Goal: Task Accomplishment & Management: Use online tool/utility

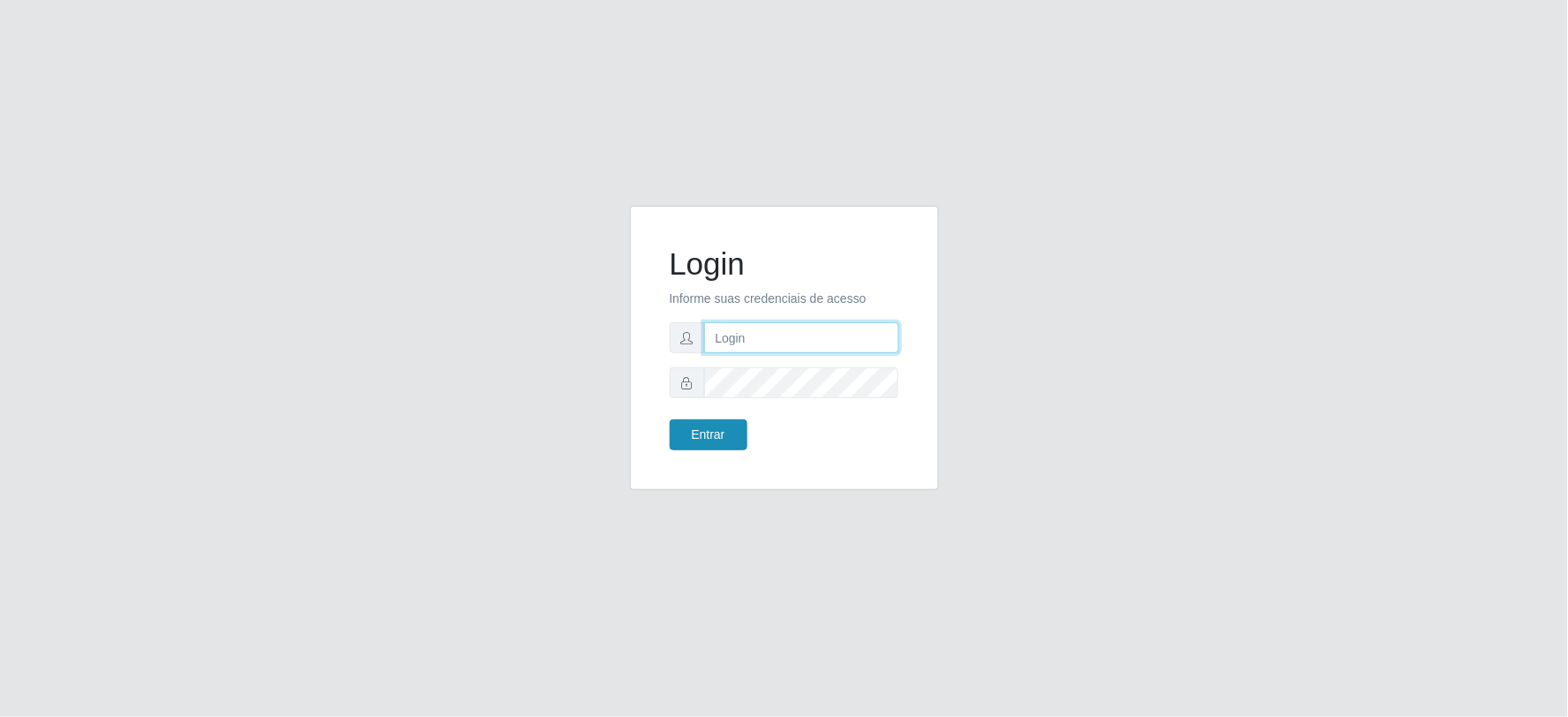
type input "[EMAIL_ADDRESS][DOMAIN_NAME]"
click at [692, 448] on button "Entrar" at bounding box center [709, 434] width 77 height 31
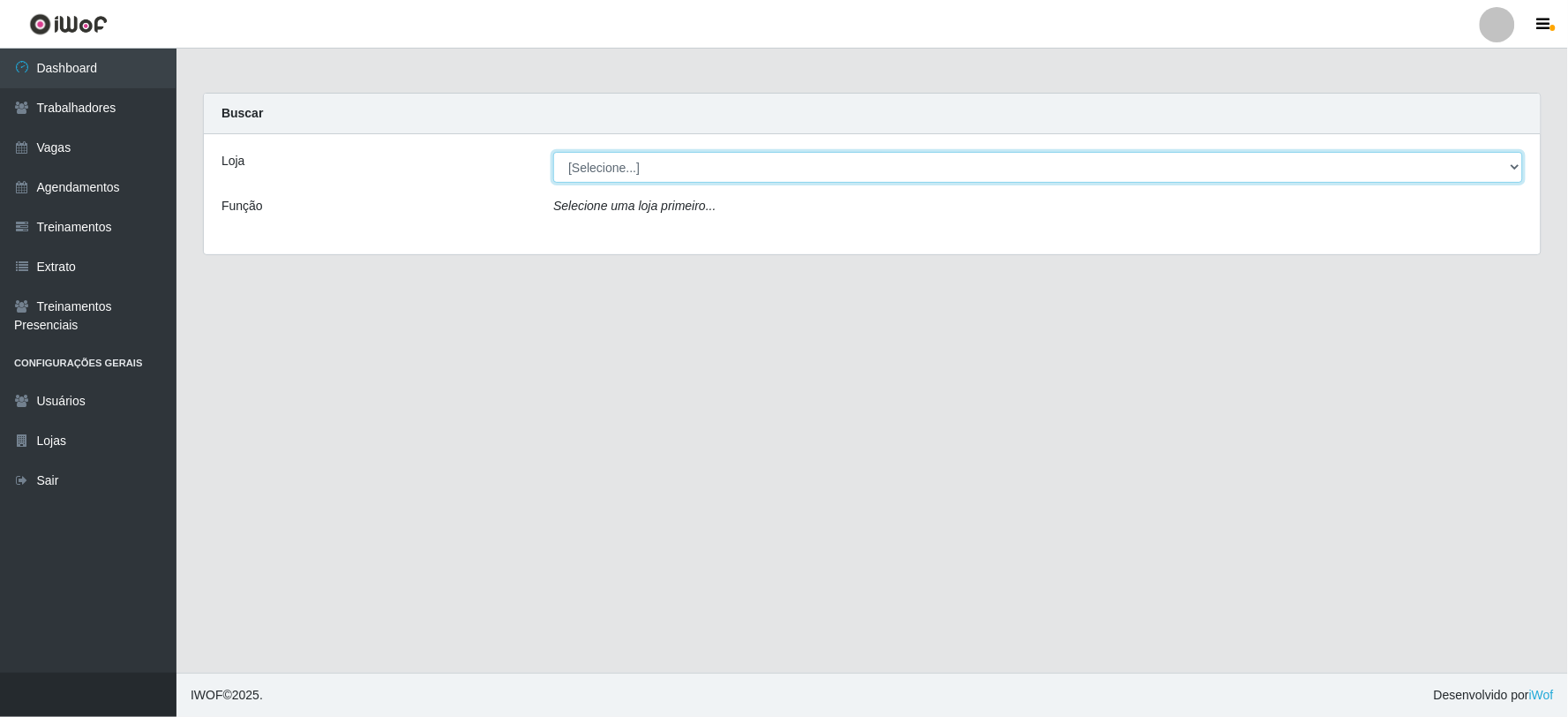
click at [671, 157] on select "[Selecione...] SuperFácil Atacado - Vale do Sol" at bounding box center [1038, 167] width 970 height 31
select select "502"
click at [553, 152] on select "[Selecione...] SuperFácil Atacado - Vale do Sol" at bounding box center [1038, 167] width 970 height 31
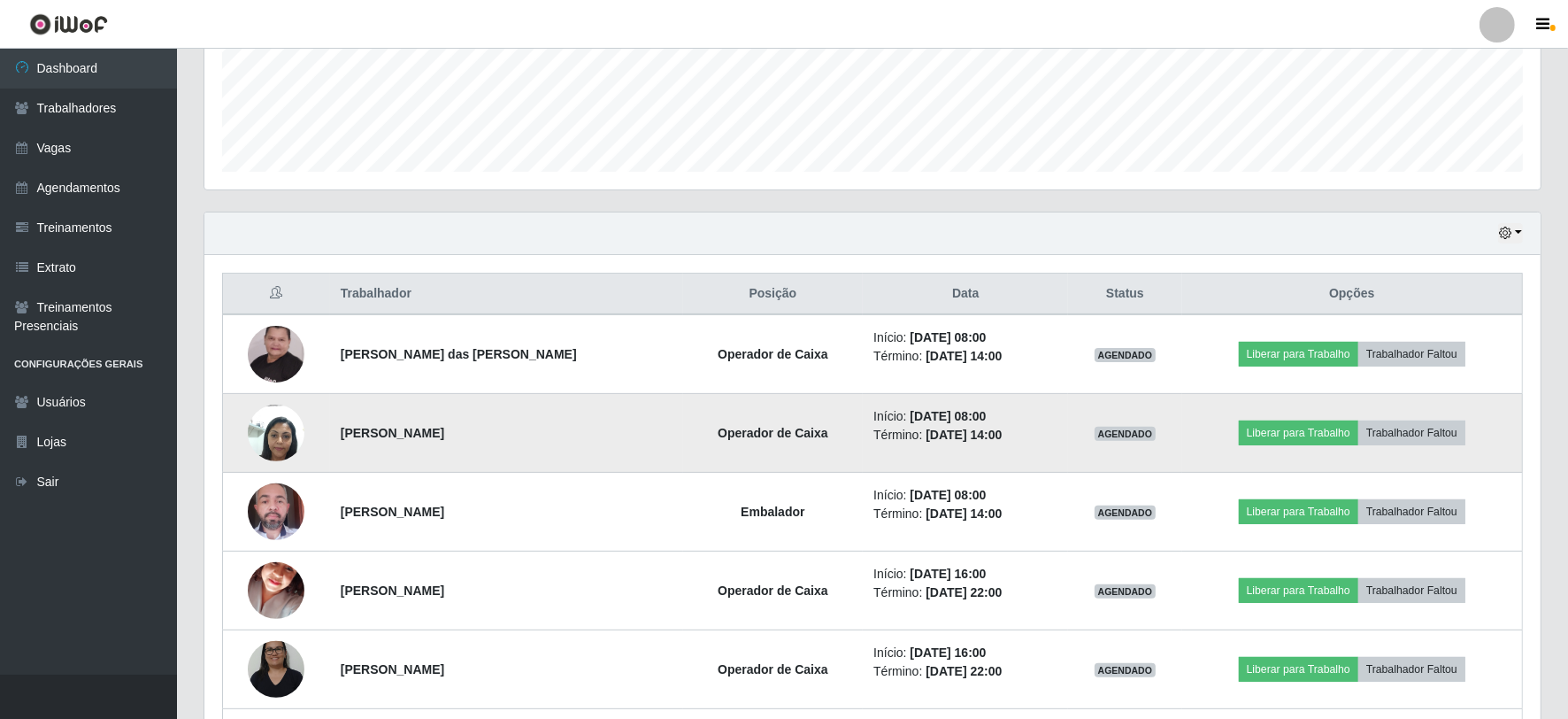
scroll to position [590, 0]
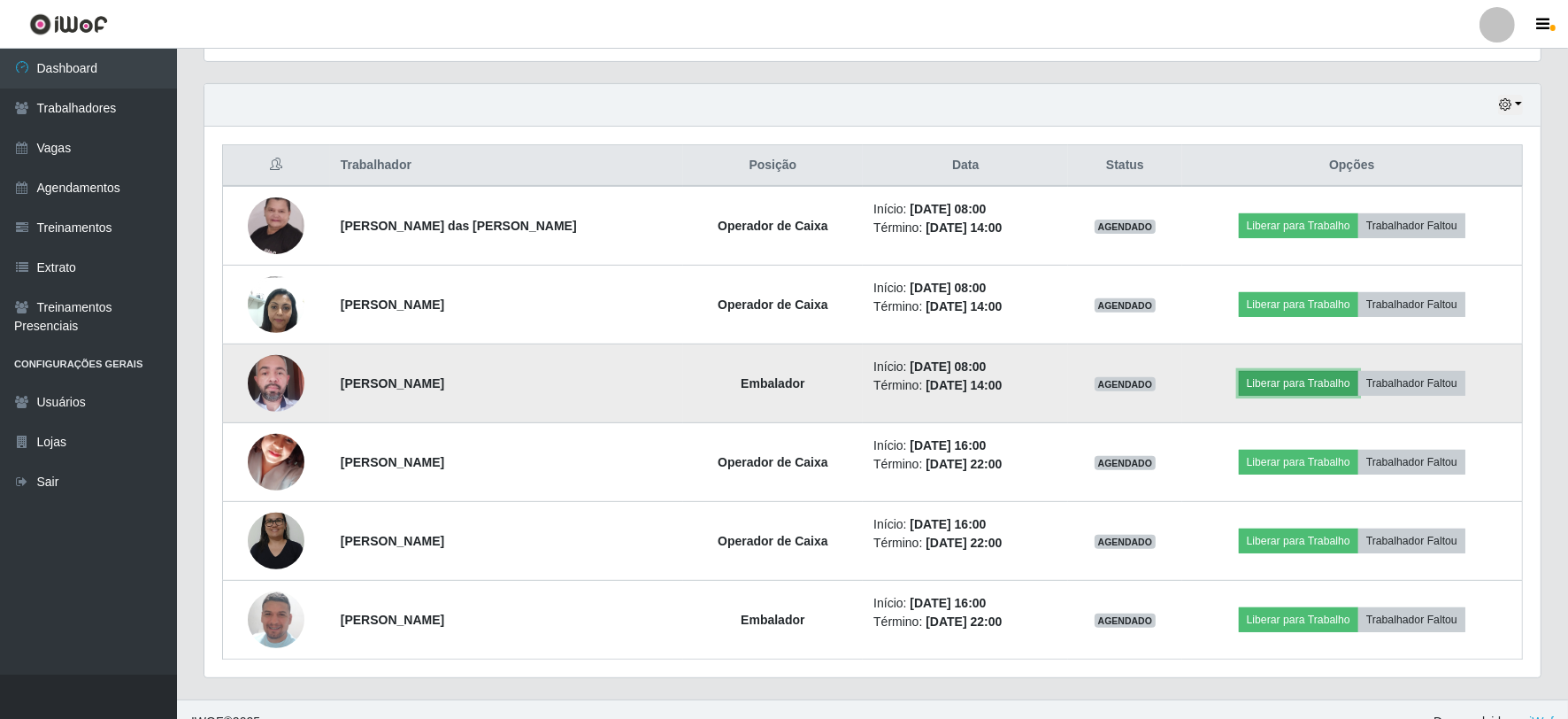
click at [1301, 387] on button "Liberar para Trabalho" at bounding box center [1298, 382] width 119 height 25
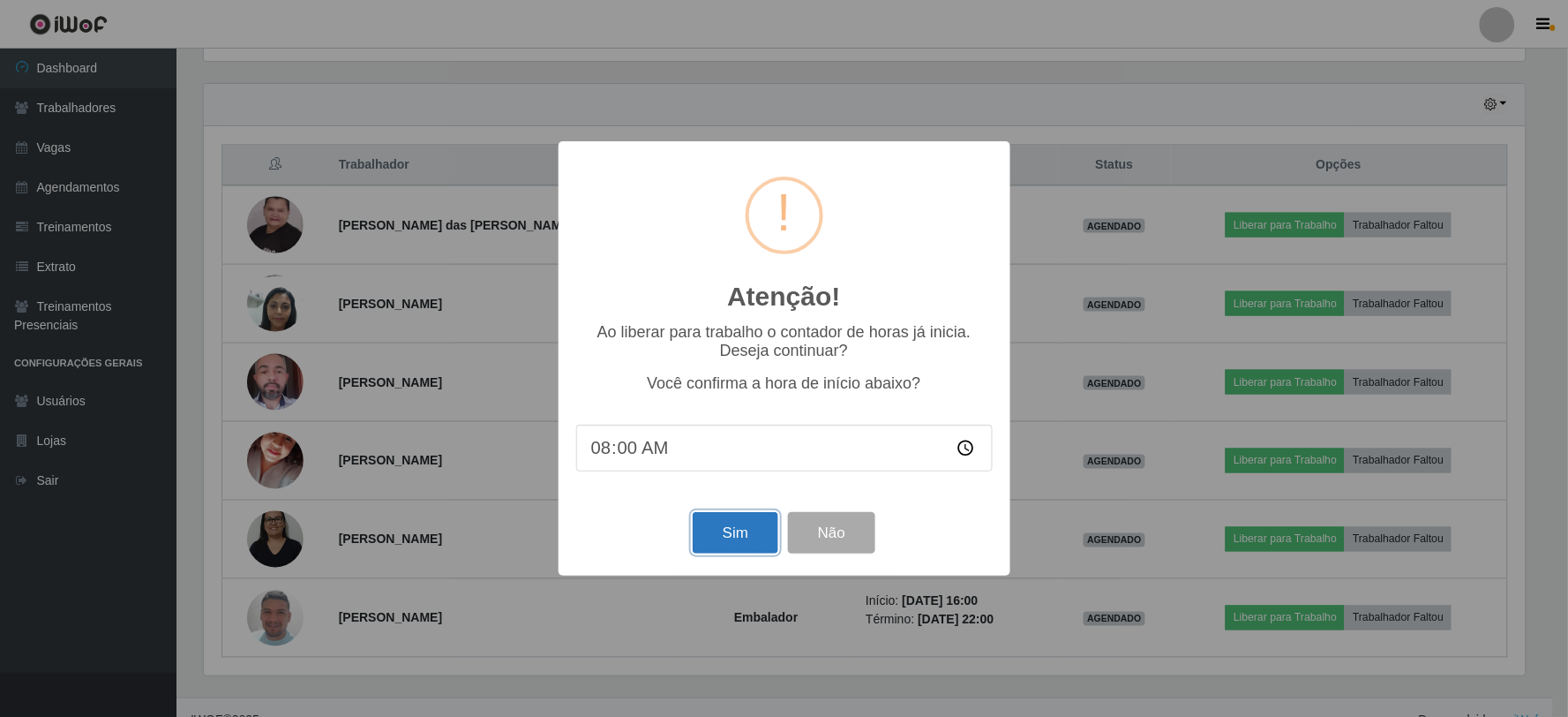
click at [754, 536] on button "Sim" at bounding box center [736, 533] width 85 height 42
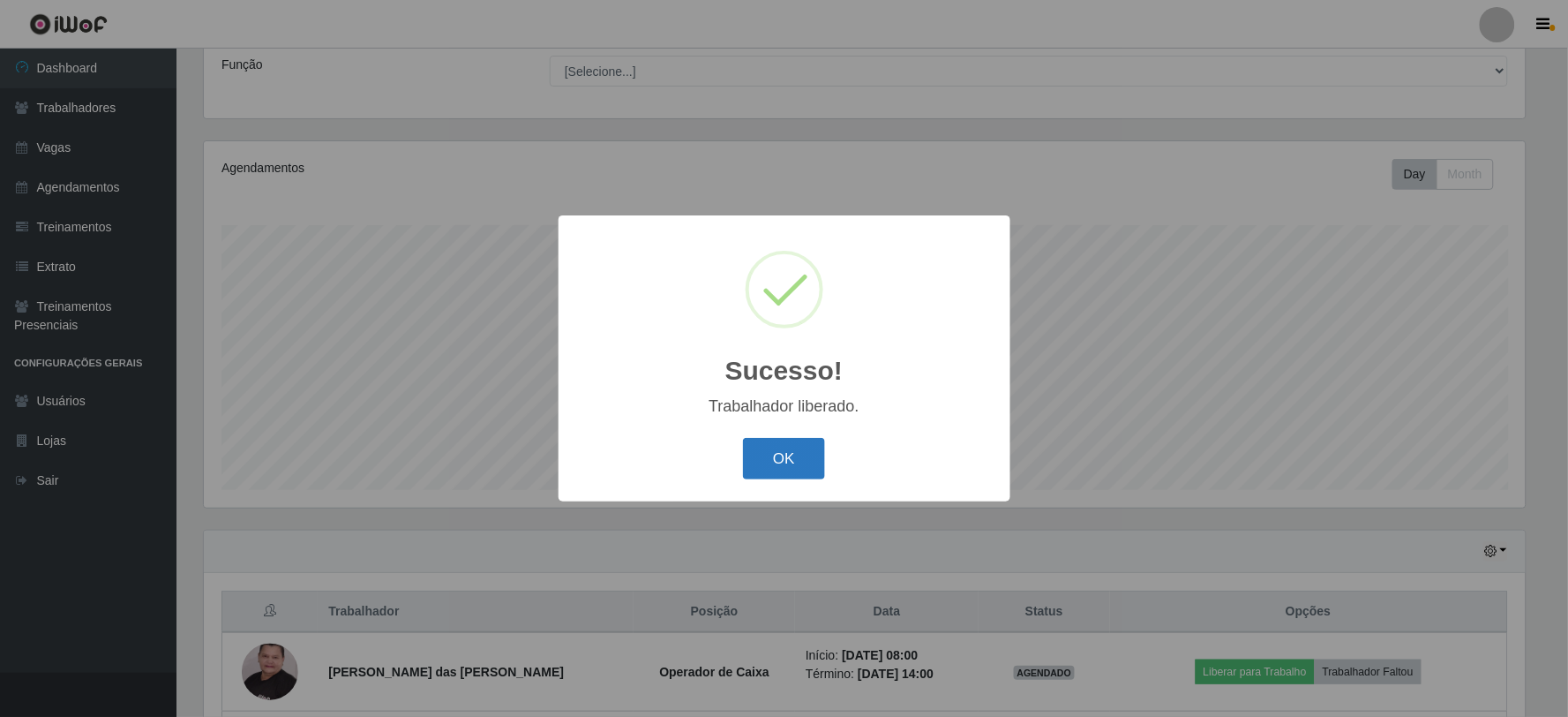
click at [766, 464] on button "OK" at bounding box center [784, 459] width 82 height 42
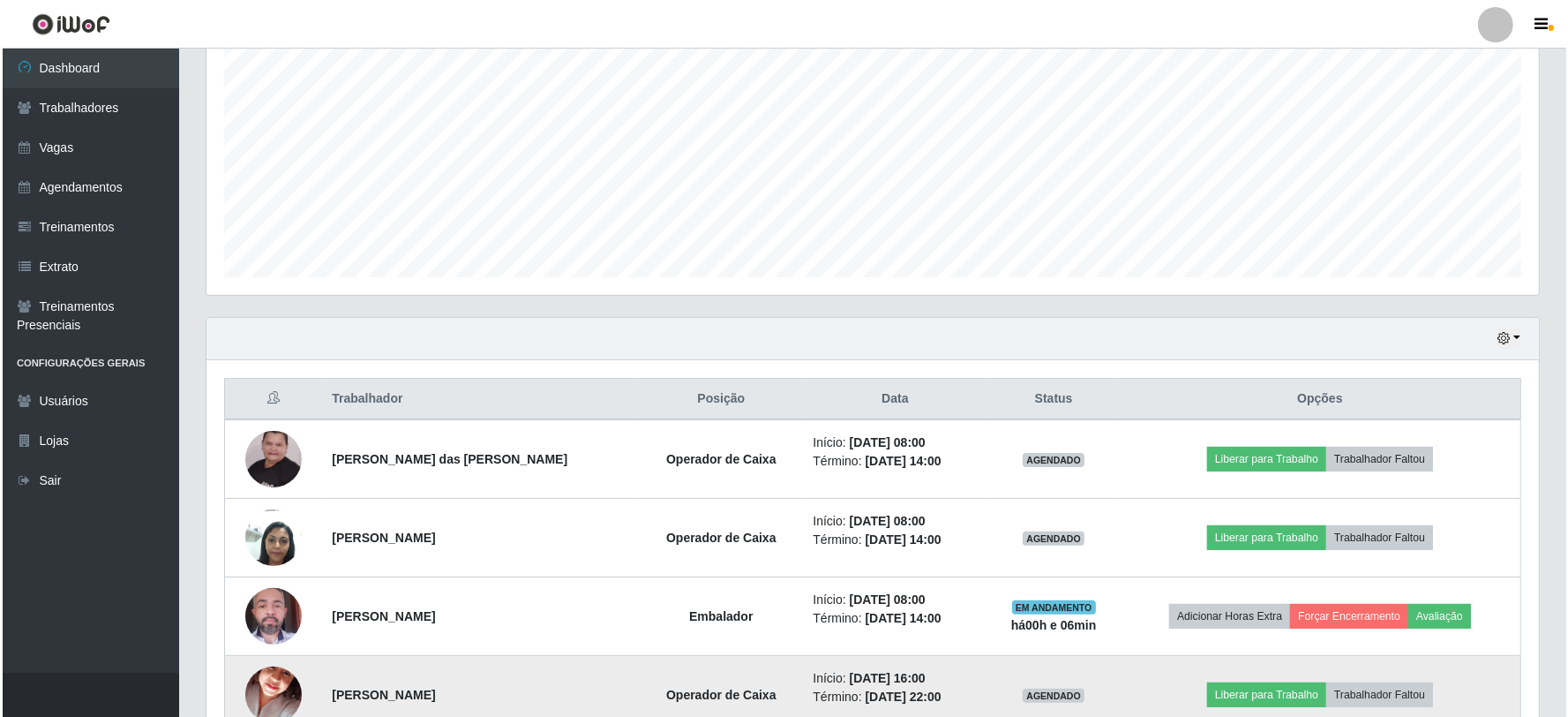
scroll to position [319, 0]
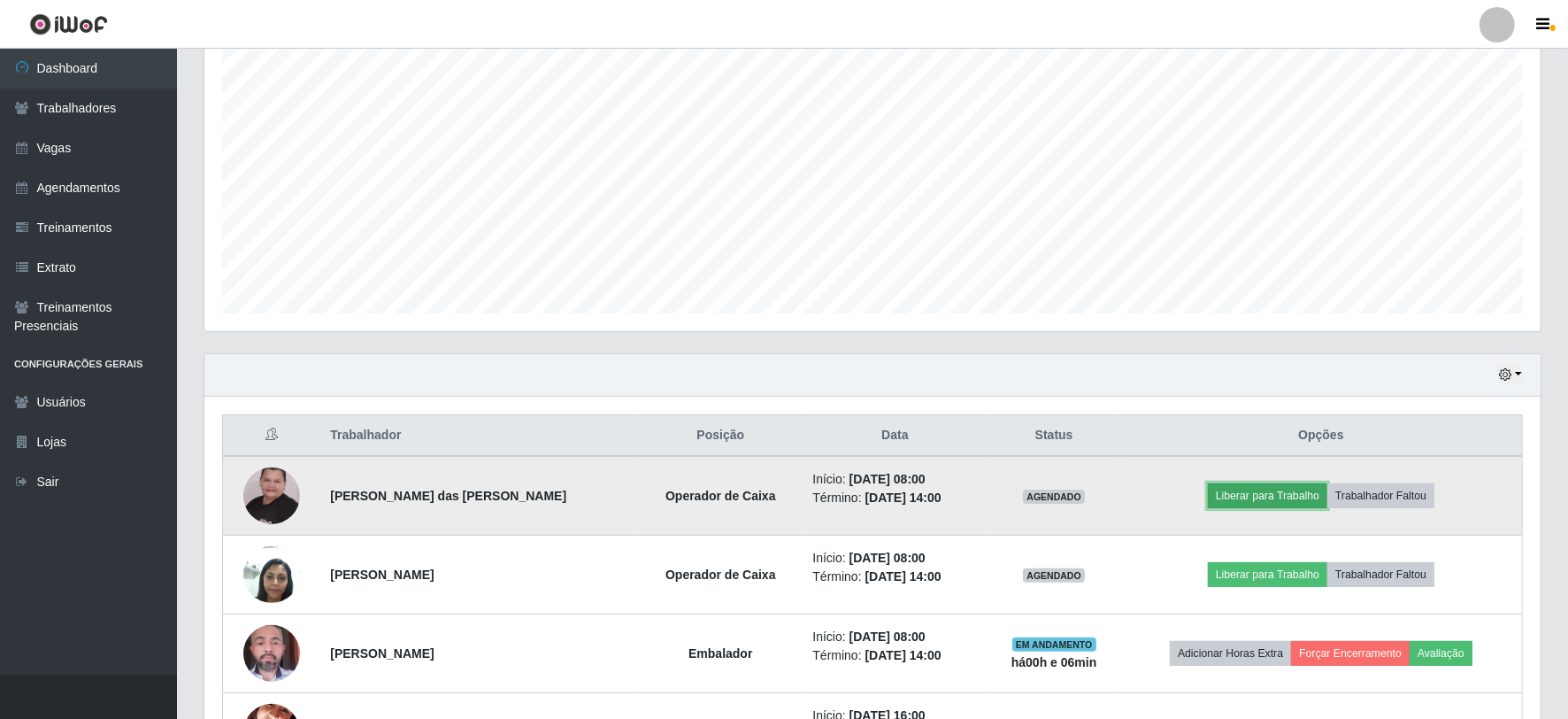
click at [1281, 491] on button "Liberar para Trabalho" at bounding box center [1267, 495] width 119 height 25
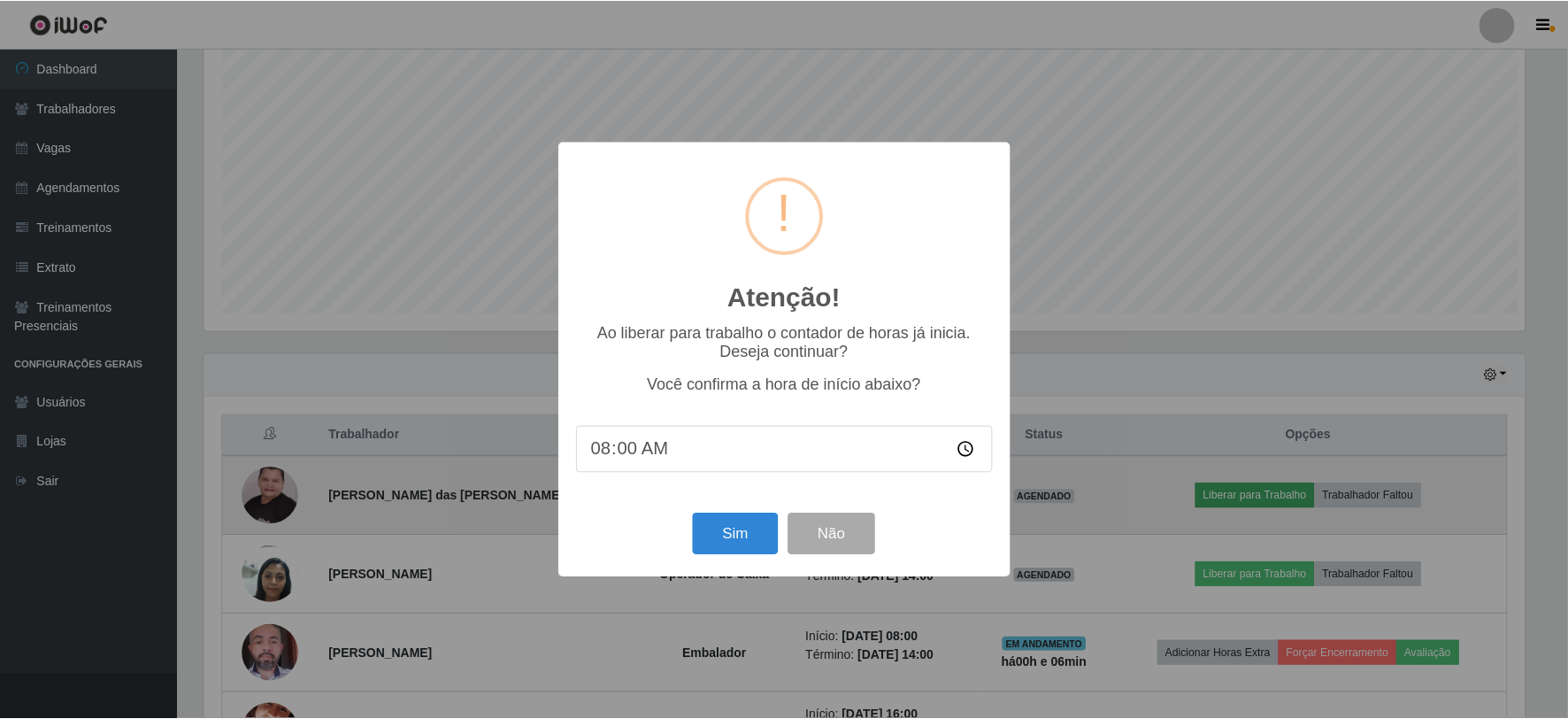
scroll to position [366, 1325]
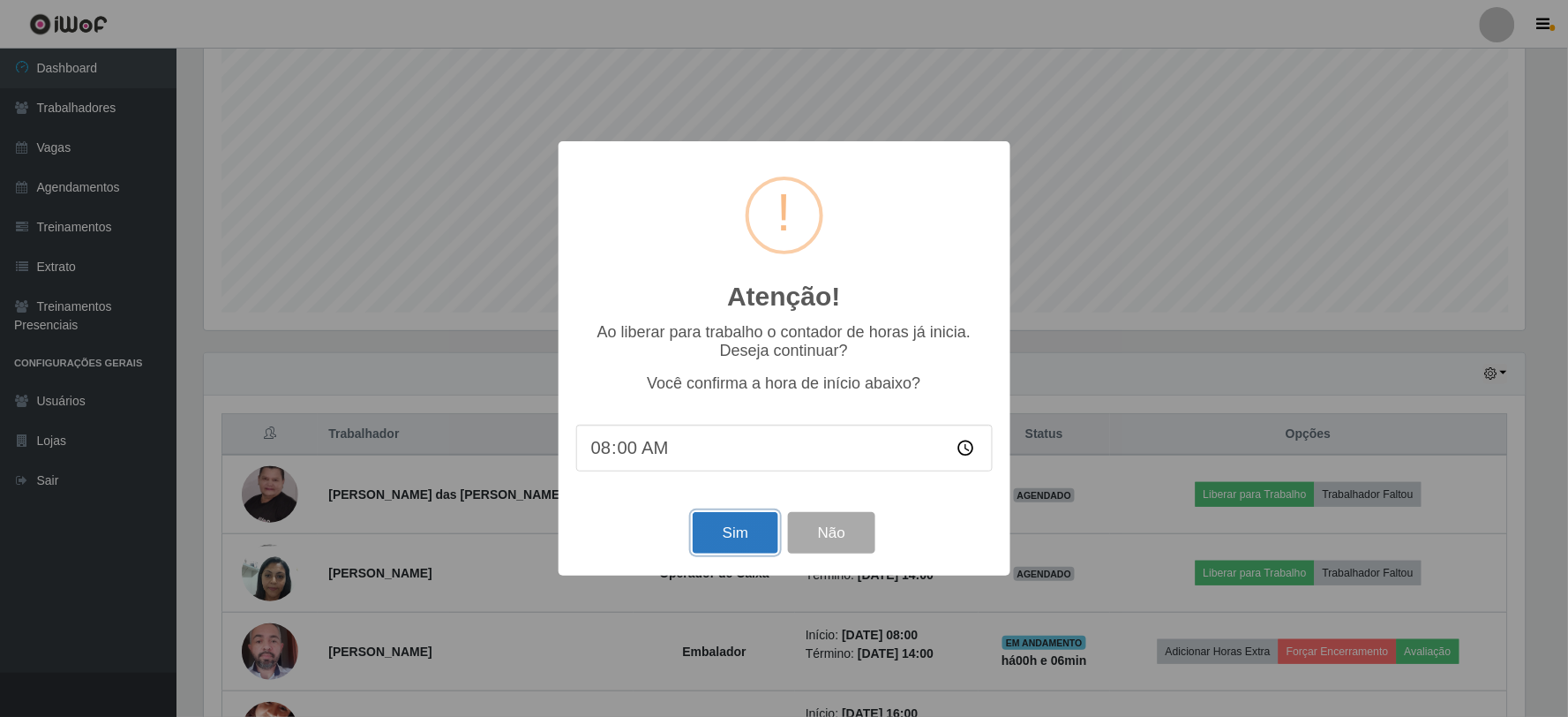
click at [712, 533] on button "Sim" at bounding box center [736, 533] width 85 height 42
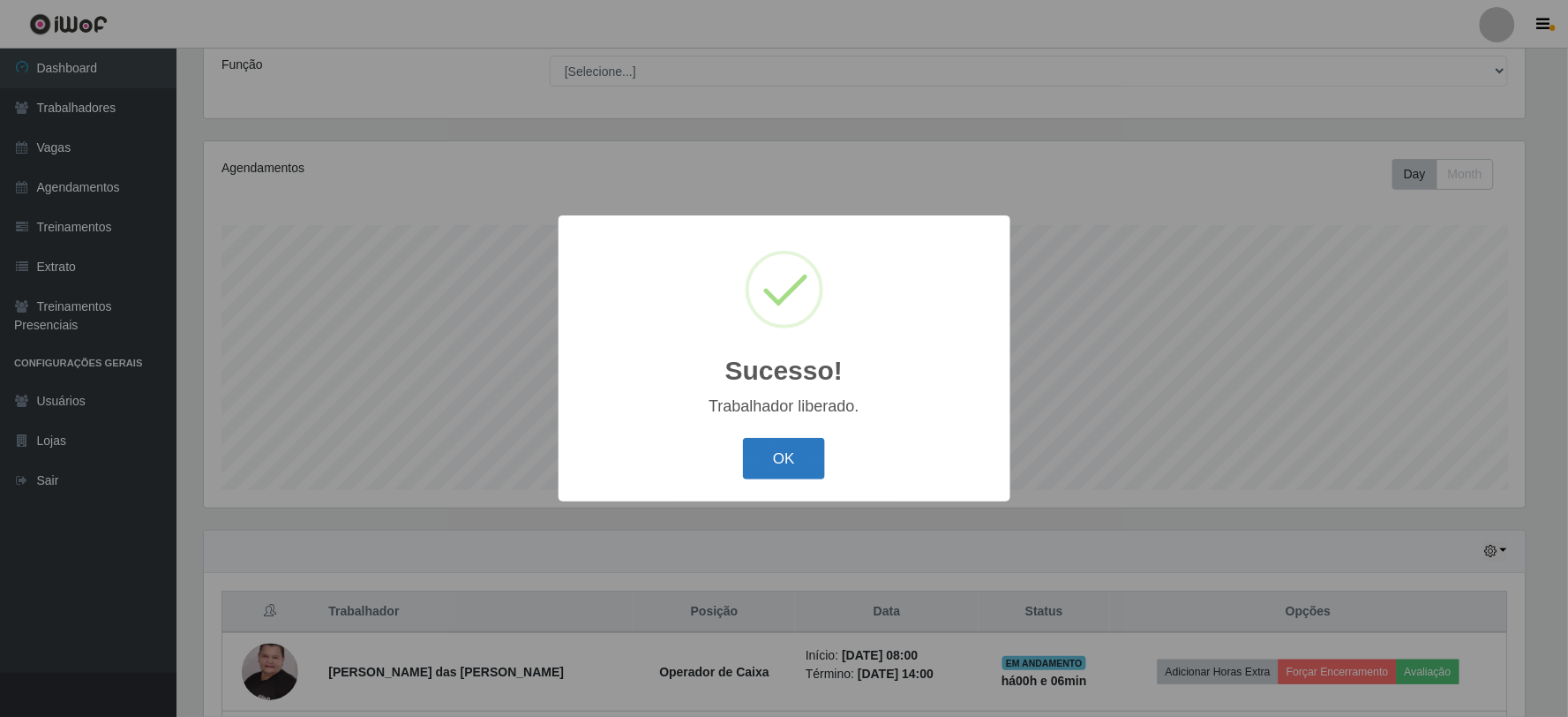
click at [791, 454] on button "OK" at bounding box center [784, 459] width 82 height 42
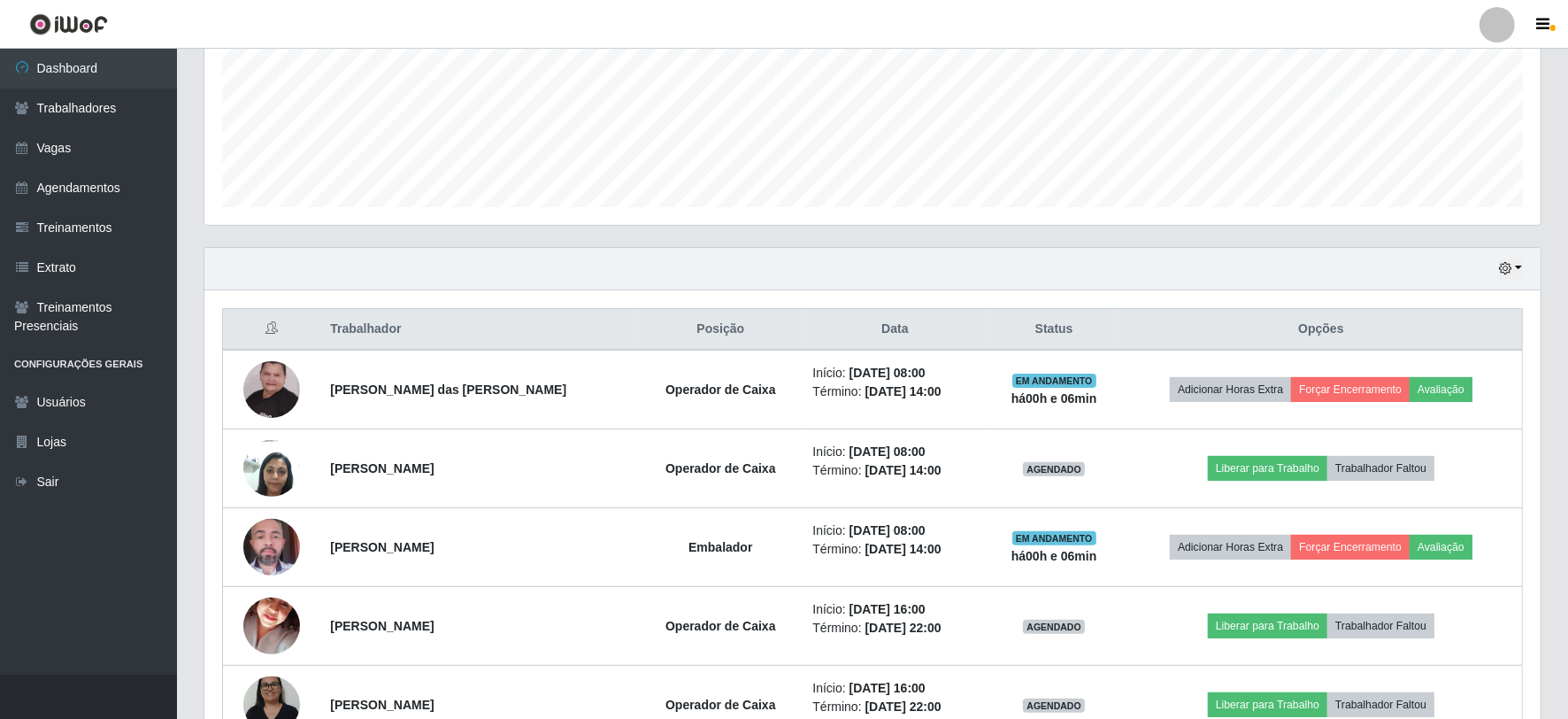
scroll to position [436, 0]
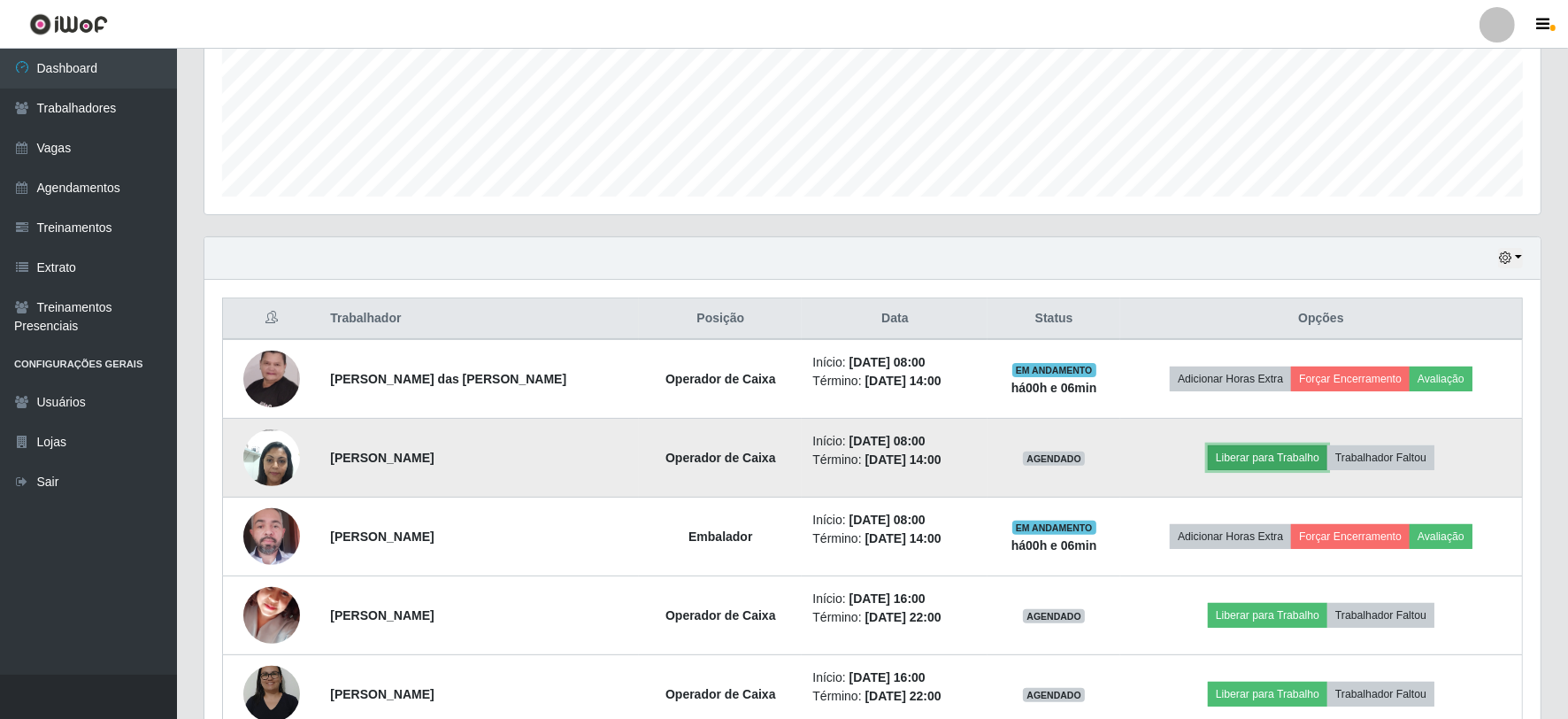
click at [1254, 452] on button "Liberar para Trabalho" at bounding box center [1267, 457] width 119 height 25
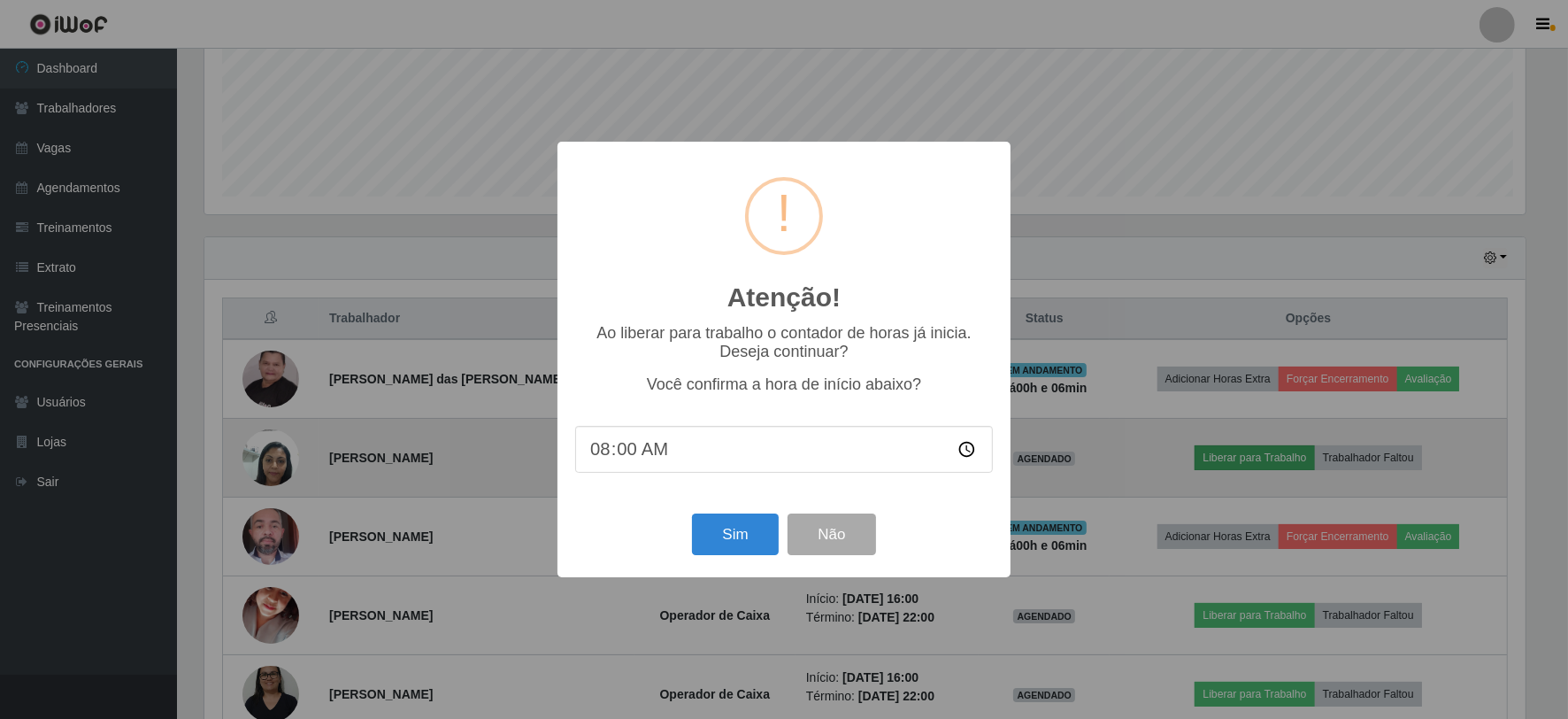
scroll to position [366, 1325]
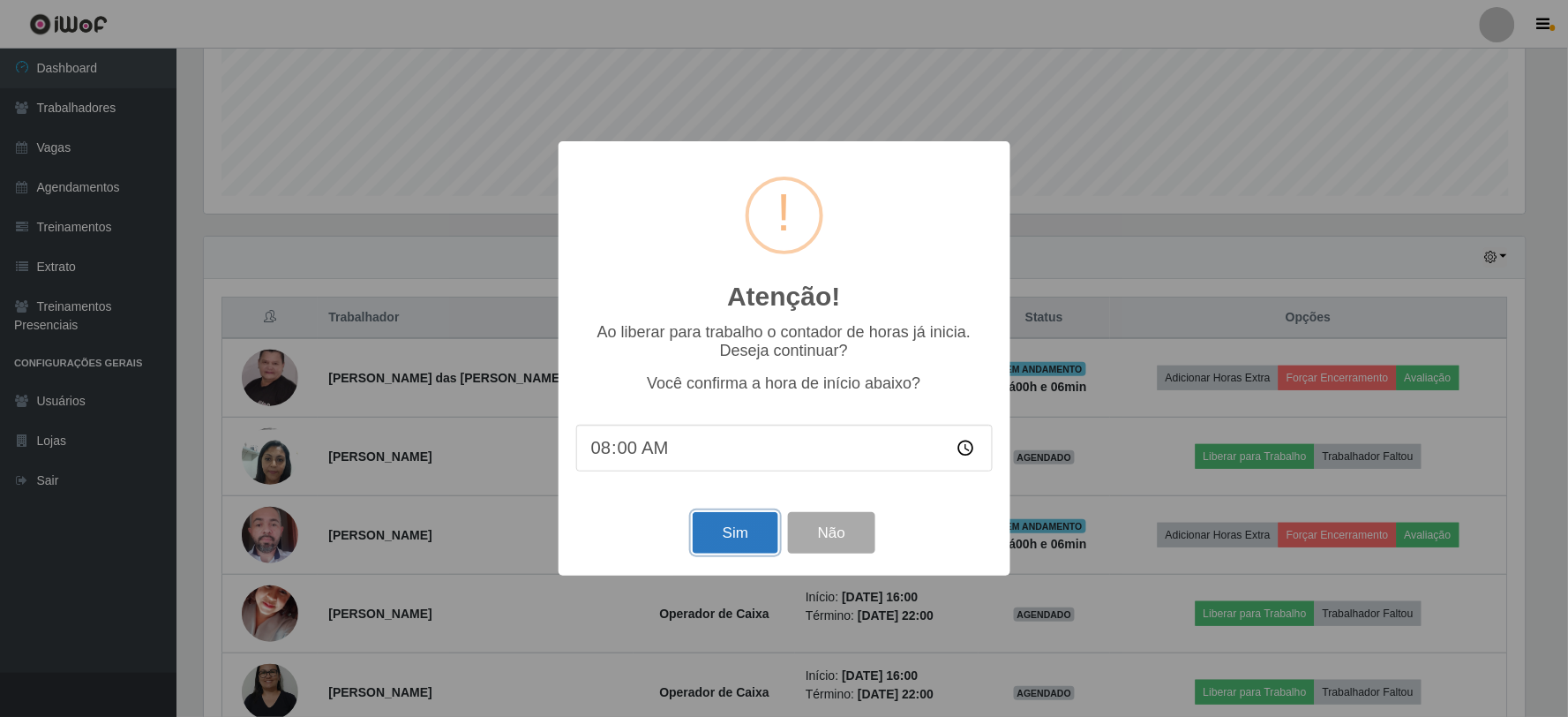
click at [738, 539] on button "Sim" at bounding box center [736, 533] width 85 height 42
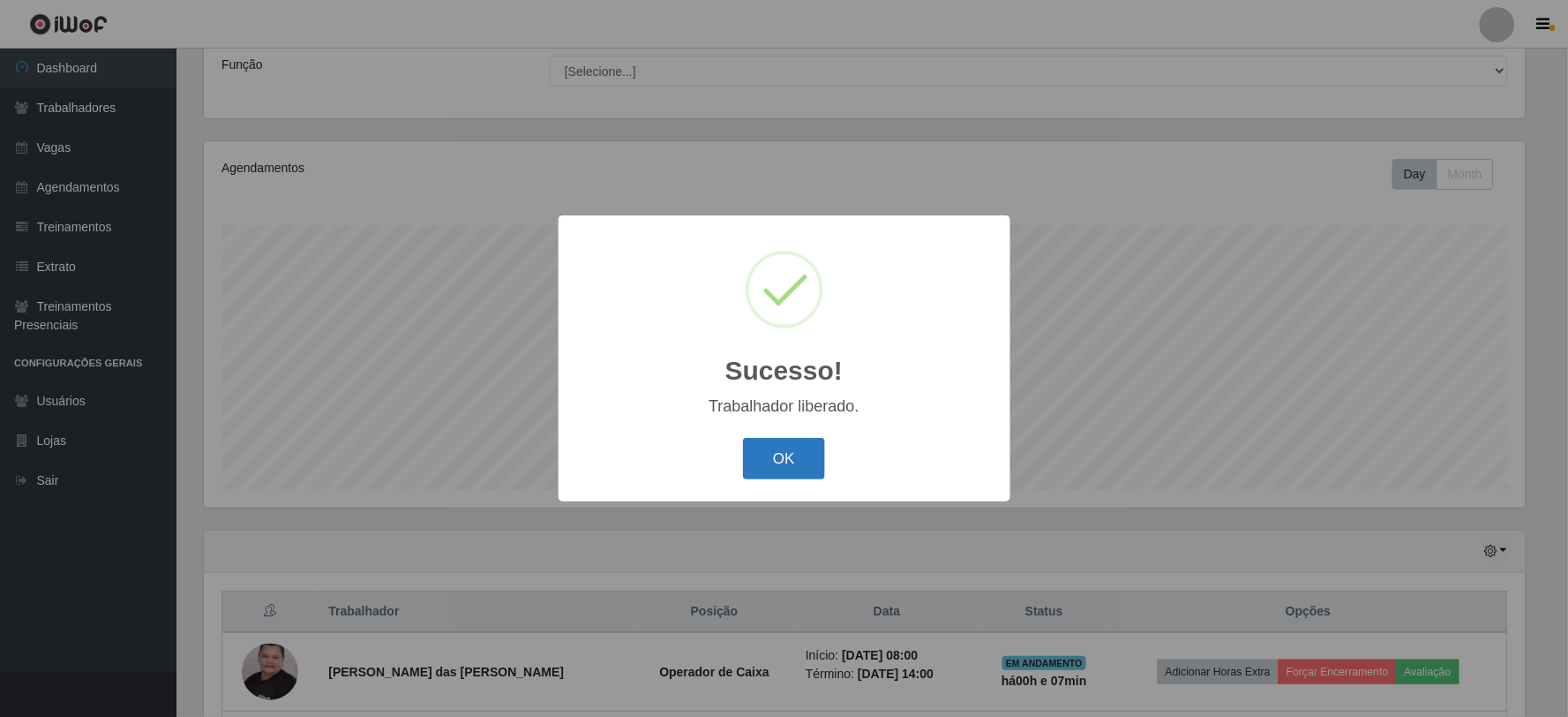
click at [786, 455] on button "OK" at bounding box center [784, 459] width 82 height 42
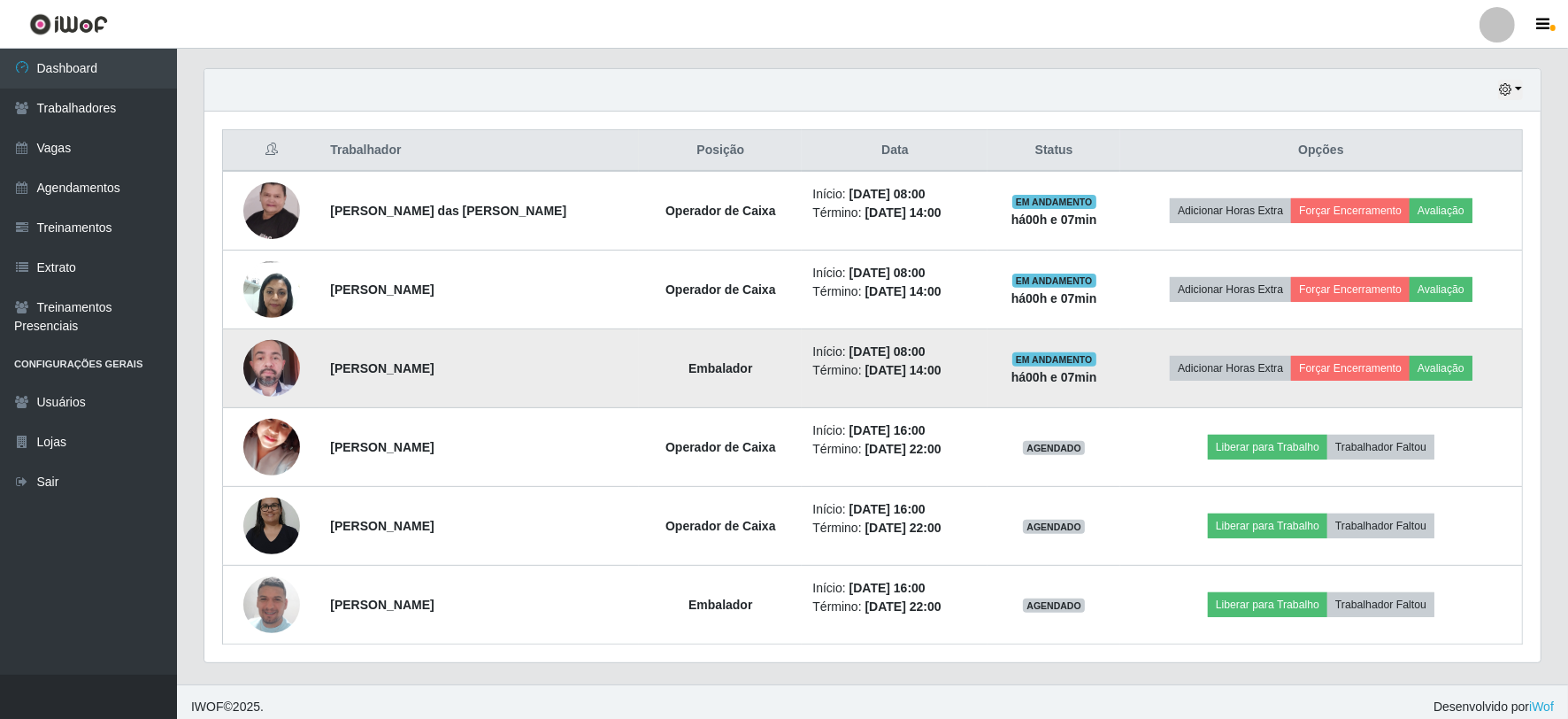
scroll to position [614, 0]
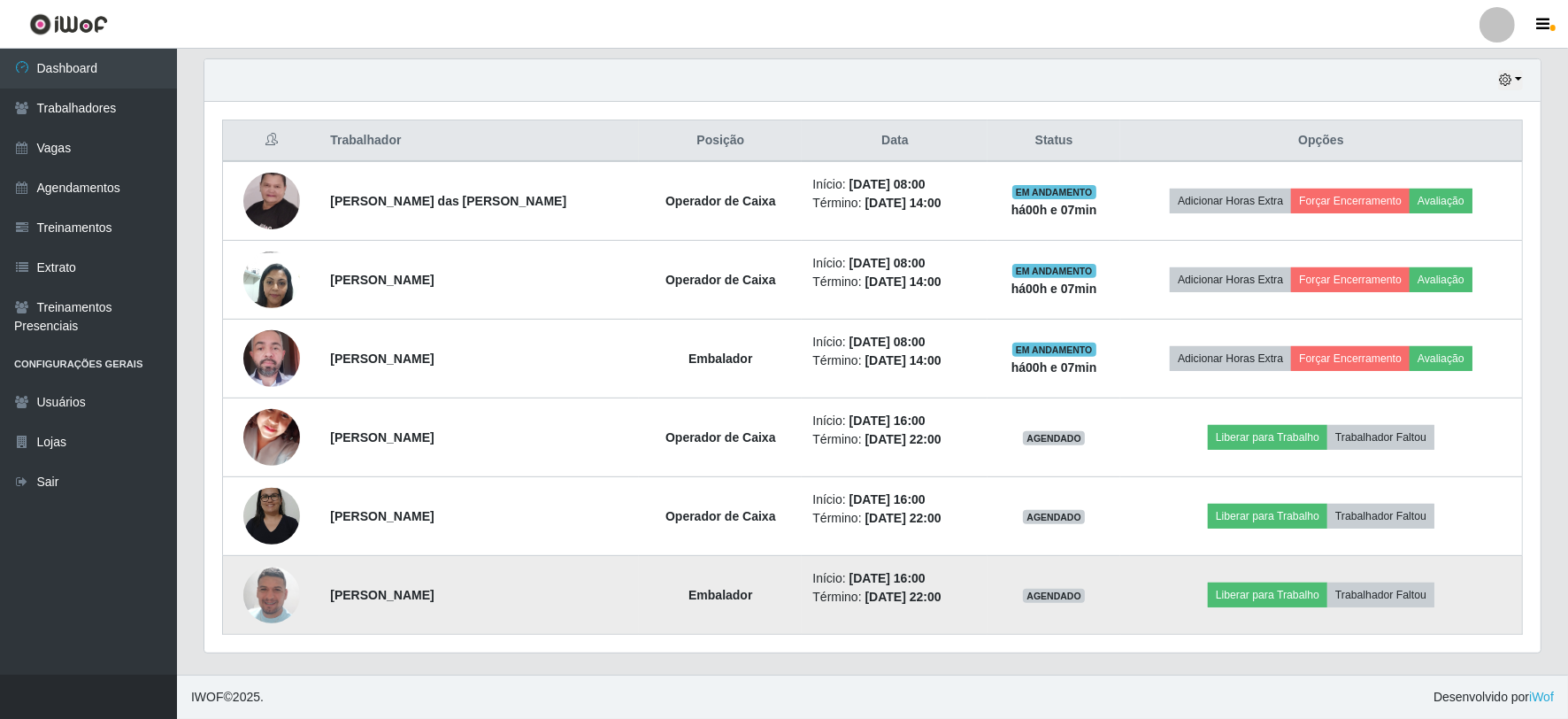
click at [263, 585] on img at bounding box center [271, 595] width 57 height 101
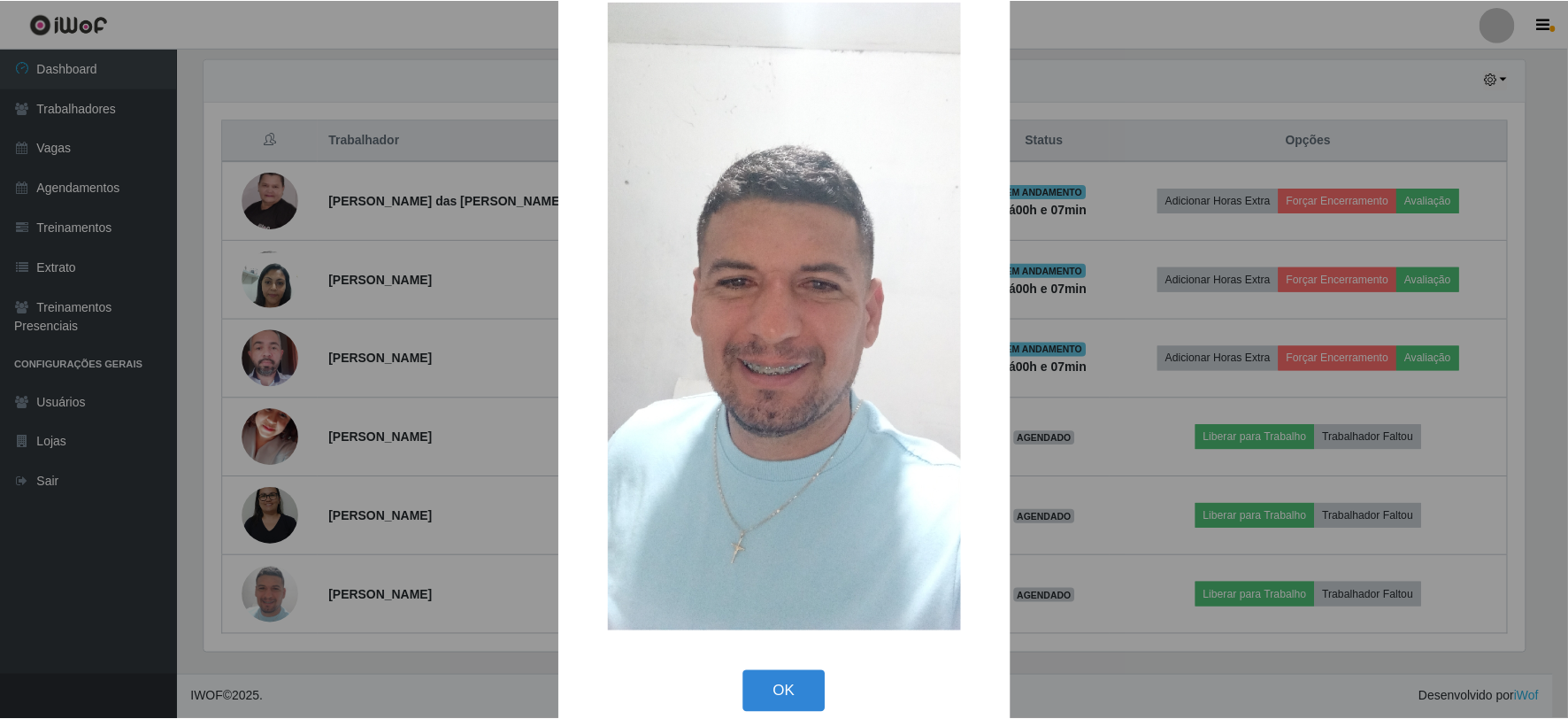
scroll to position [65, 0]
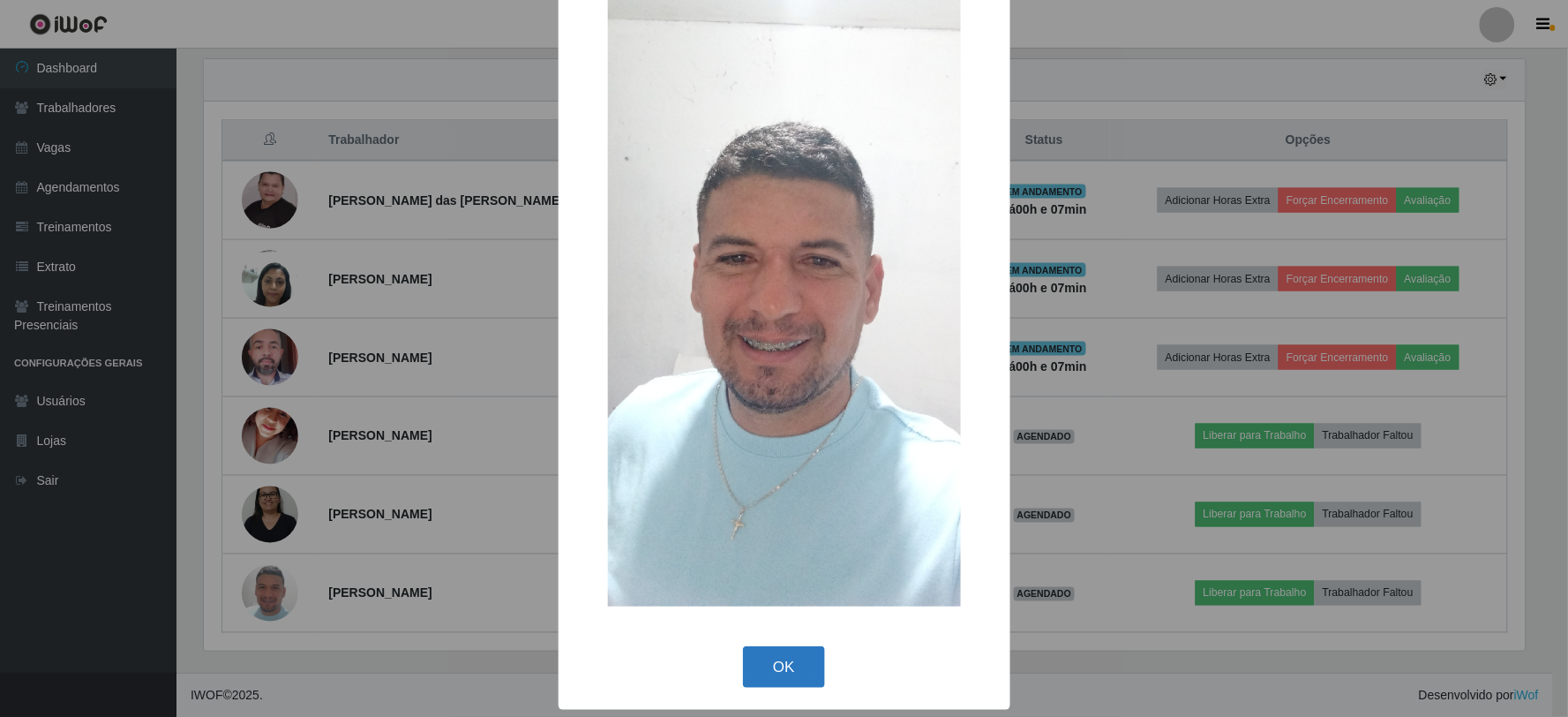
click at [784, 655] on button "OK" at bounding box center [784, 667] width 82 height 42
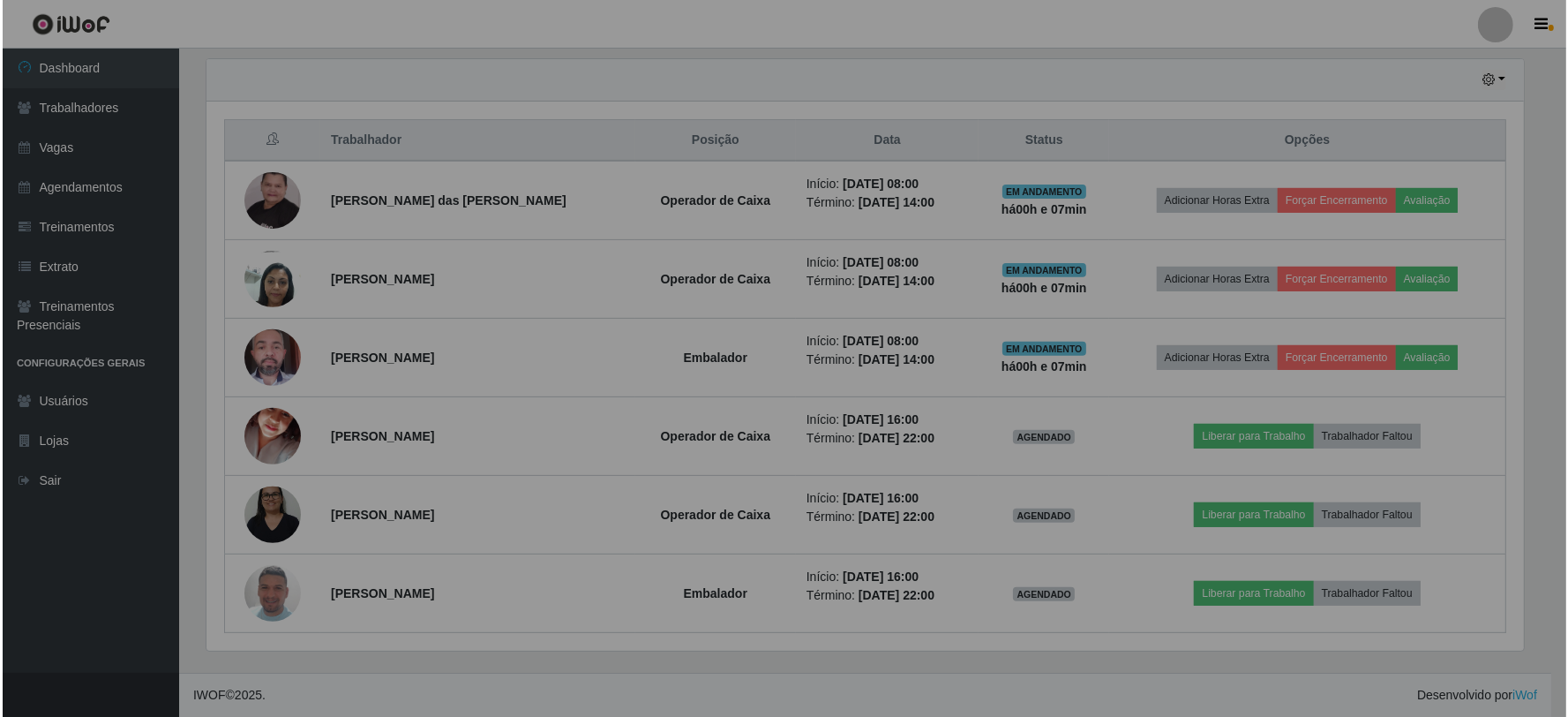
scroll to position [365, 1333]
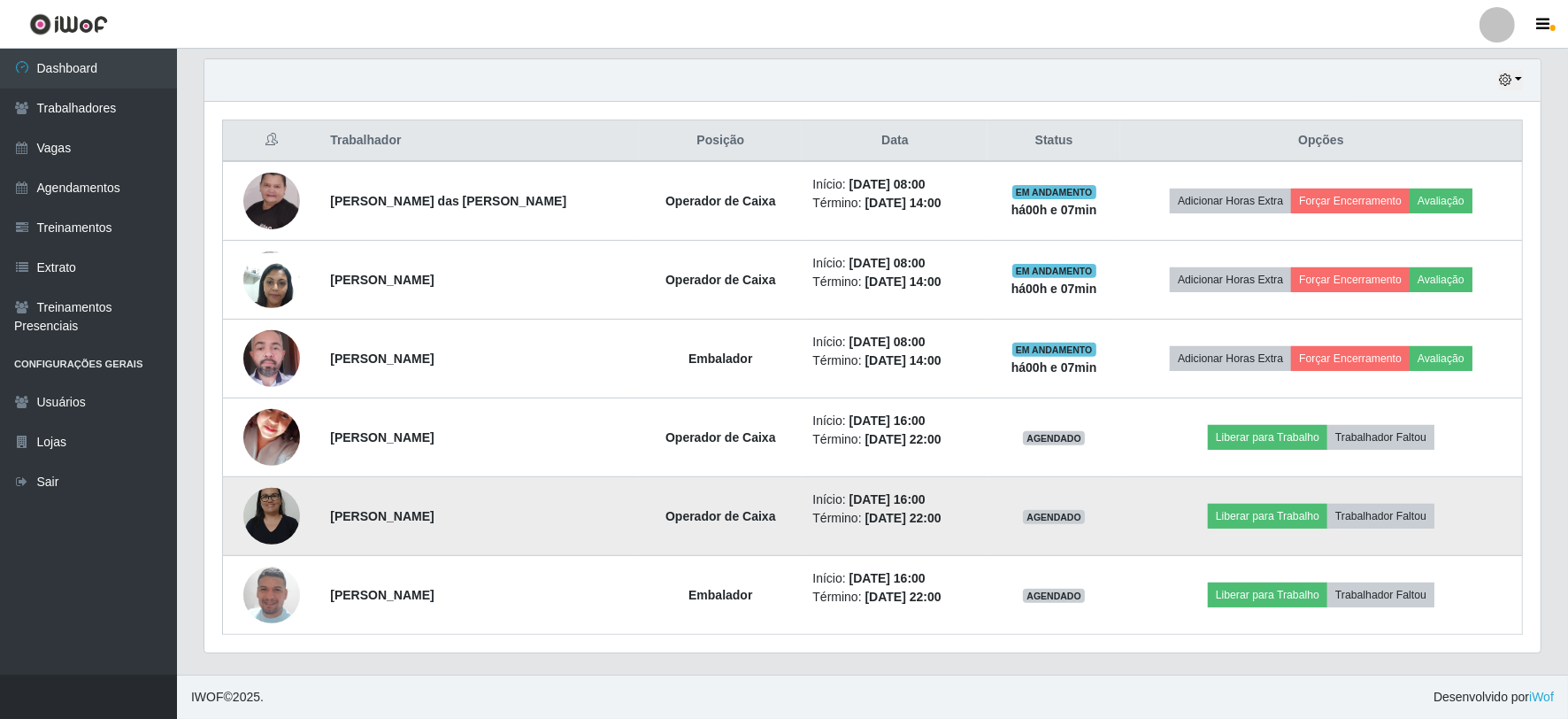
click at [268, 520] on img at bounding box center [271, 516] width 57 height 76
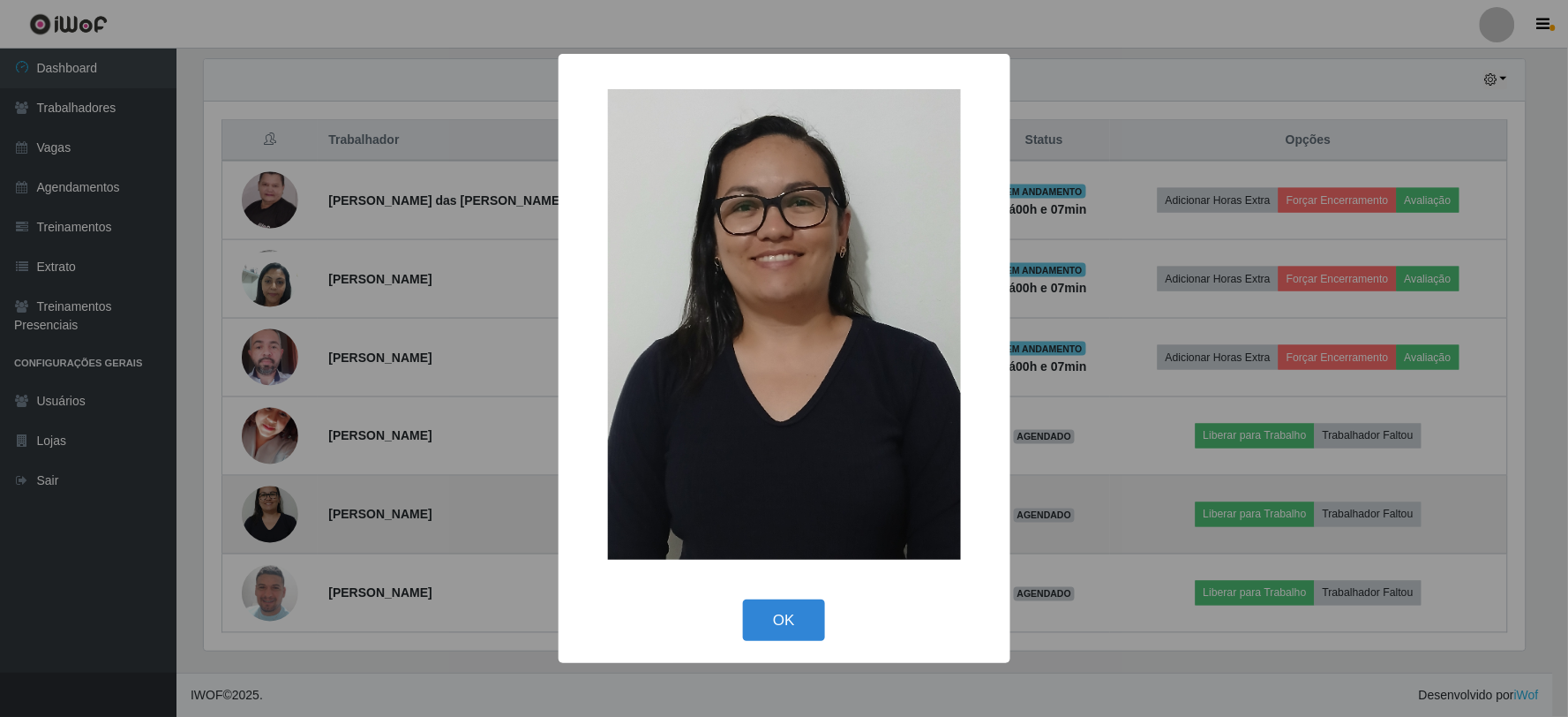
scroll to position [0, 0]
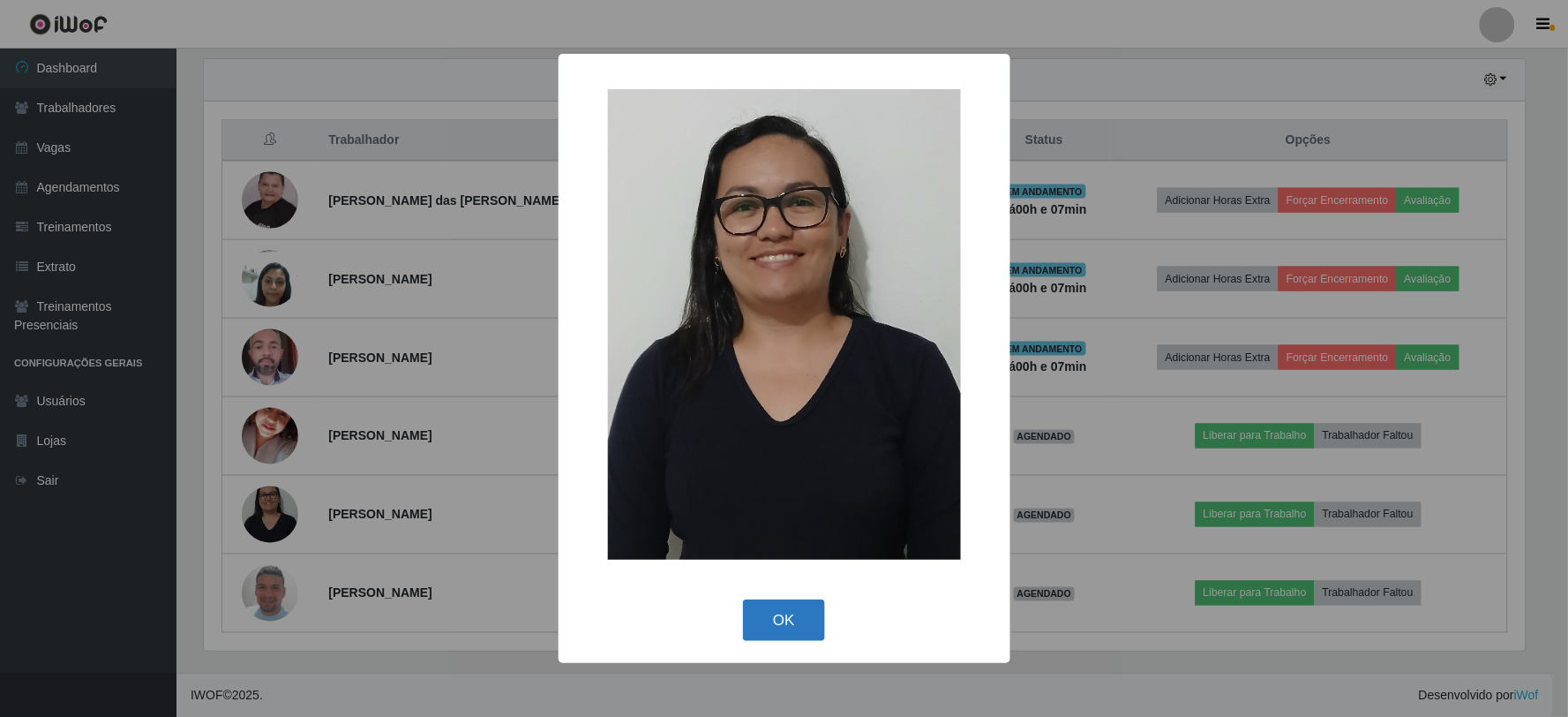
click at [797, 629] on button "OK" at bounding box center [784, 621] width 82 height 42
